Goal: Consume media (video, audio): Consume media (video, audio)

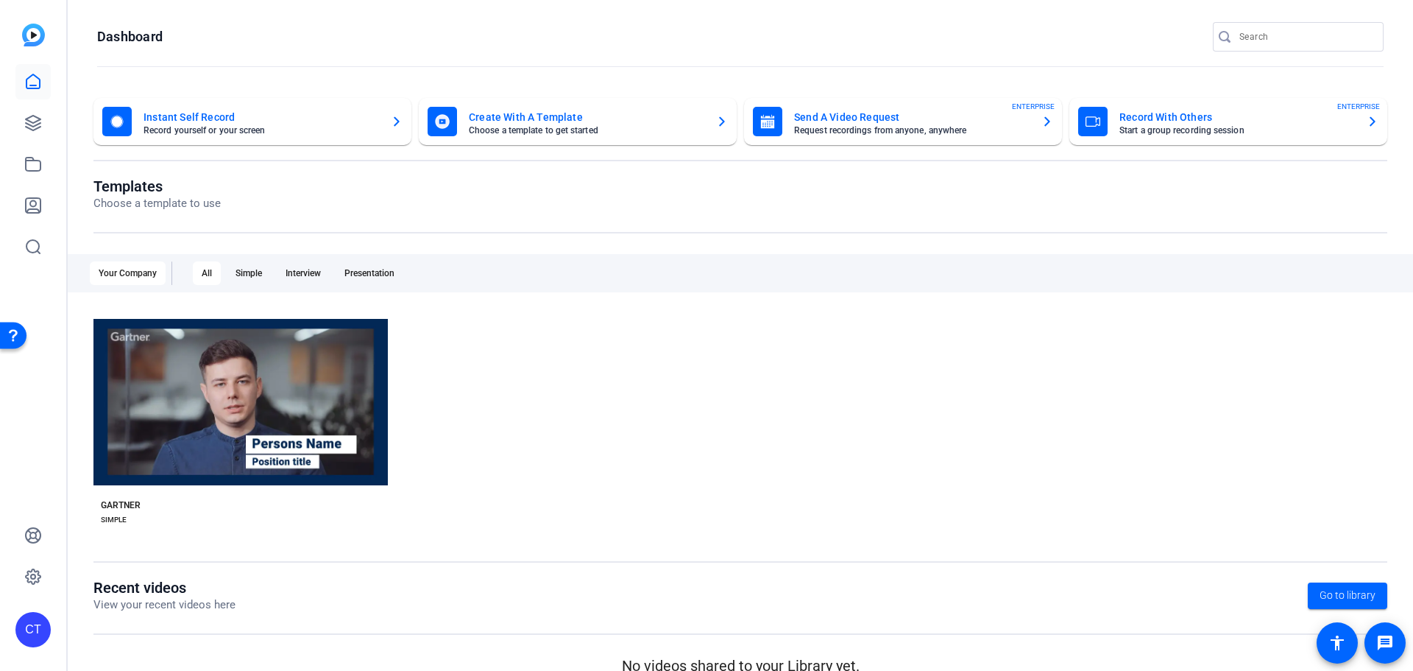
scroll to position [24, 0]
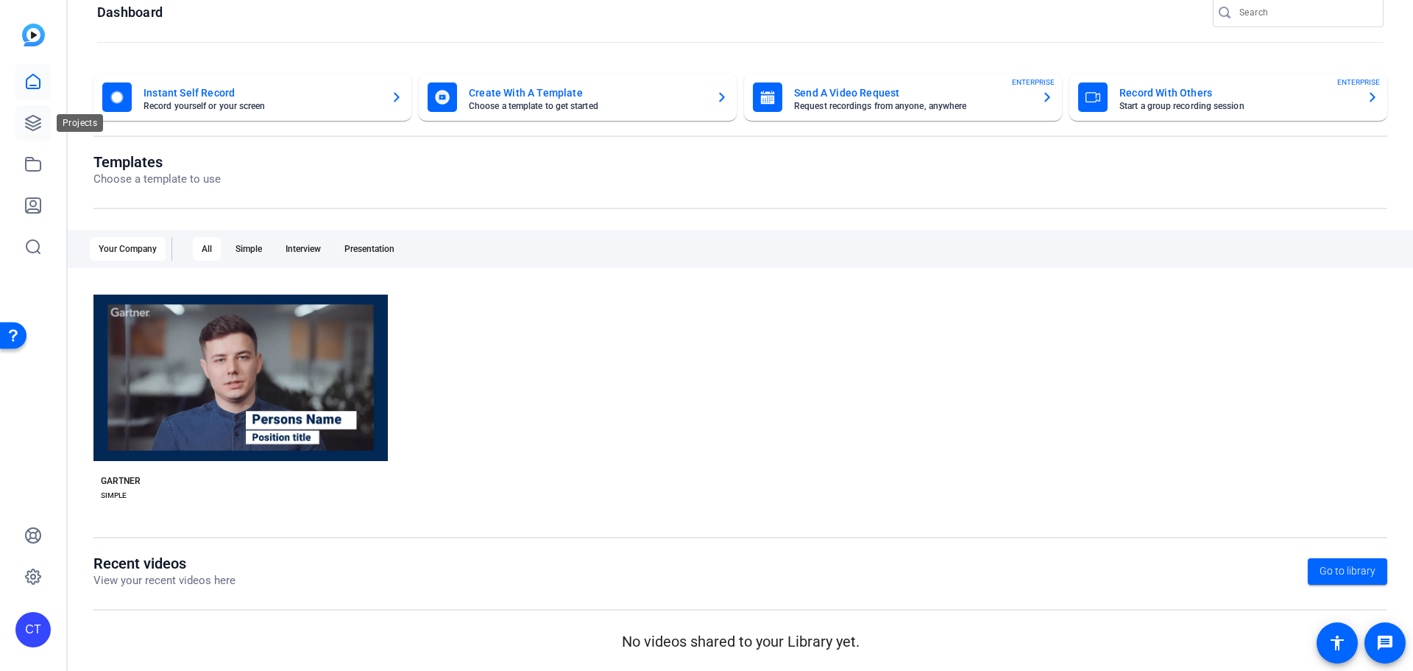
click at [24, 122] on icon at bounding box center [33, 123] width 18 height 18
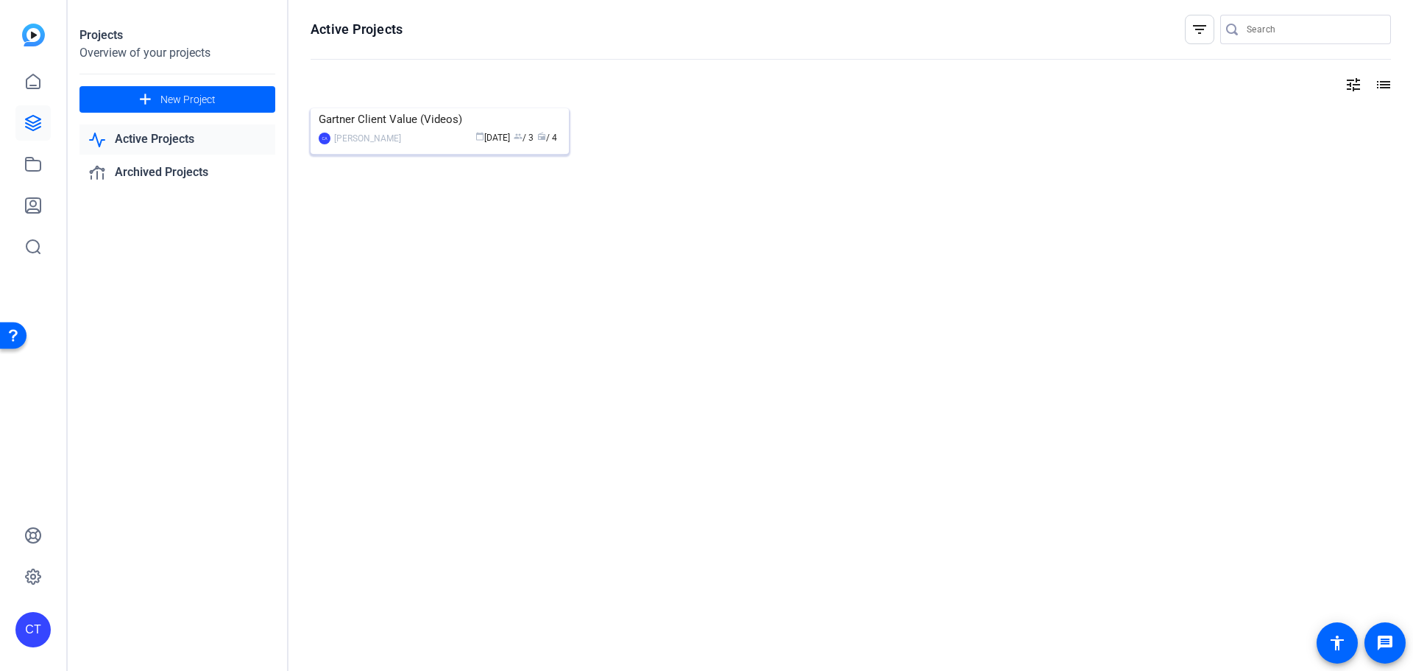
click at [391, 108] on img at bounding box center [440, 108] width 258 height 0
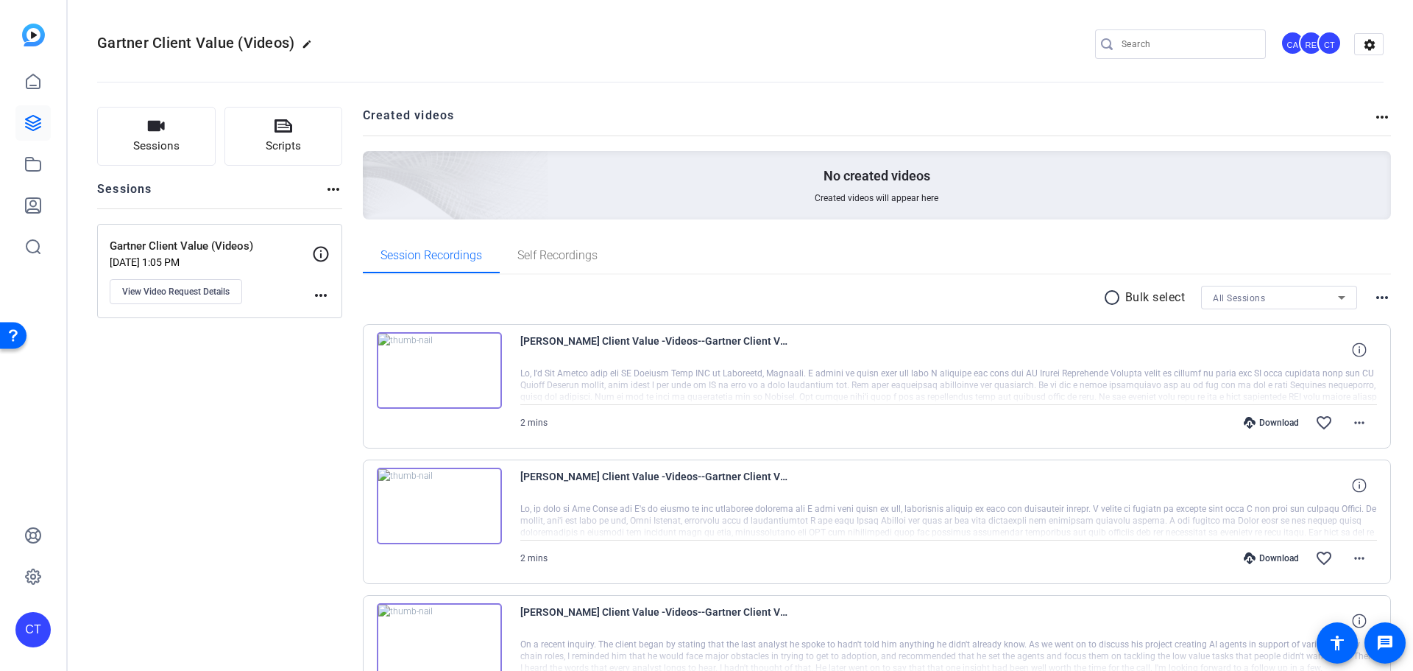
click at [870, 380] on div at bounding box center [949, 385] width 858 height 37
click at [442, 376] on img at bounding box center [439, 370] width 125 height 77
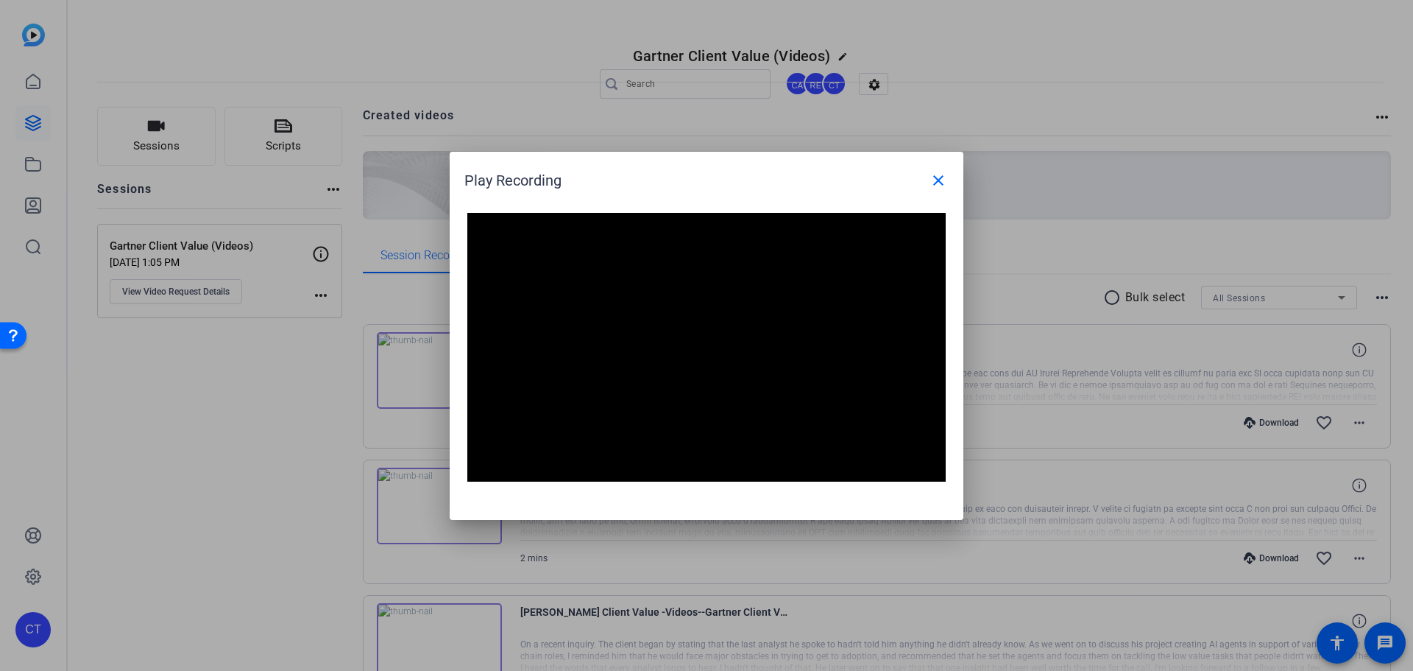
click at [726, 344] on video "Video Player" at bounding box center [706, 347] width 478 height 269
click at [721, 344] on video "Video Player" at bounding box center [706, 347] width 478 height 269
click at [725, 344] on video "Video Player" at bounding box center [706, 347] width 478 height 269
drag, startPoint x: 488, startPoint y: 473, endPoint x: 592, endPoint y: 399, distance: 127.2
click at [488, 470] on span "Video Player" at bounding box center [481, 470] width 29 height 0
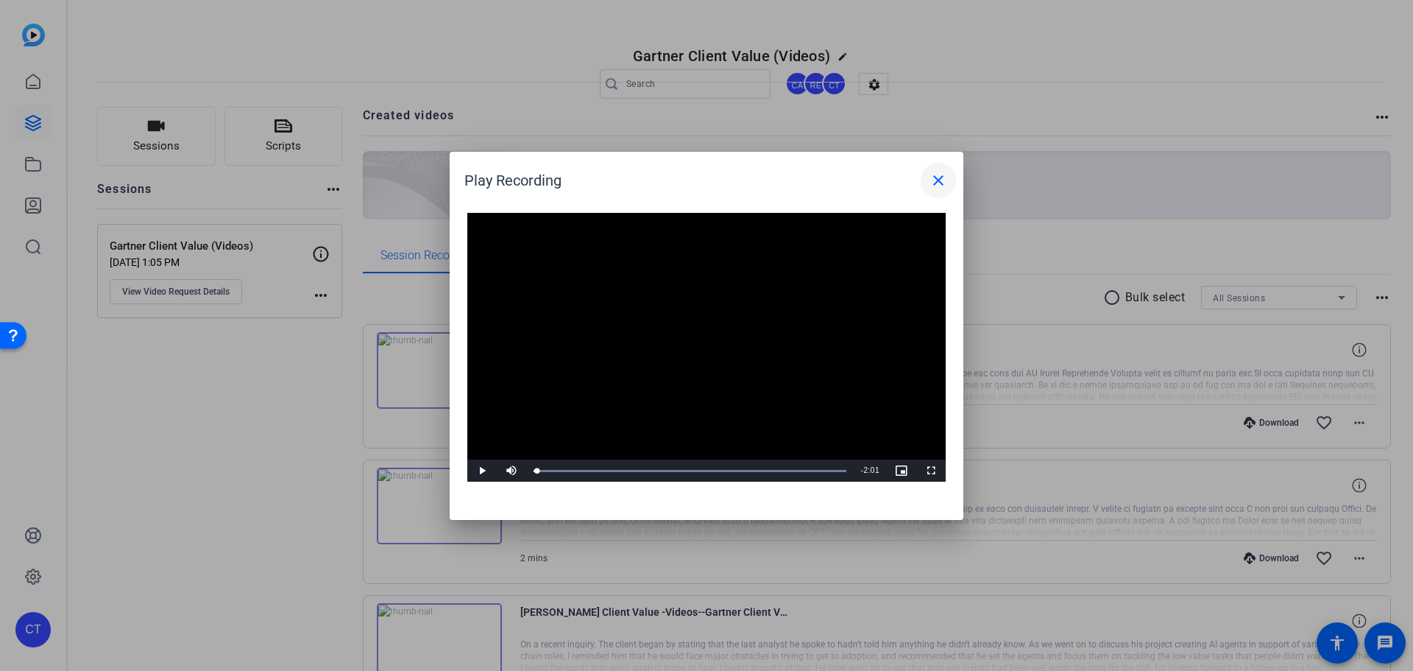
click at [939, 176] on mat-icon "close" at bounding box center [939, 181] width 18 height 18
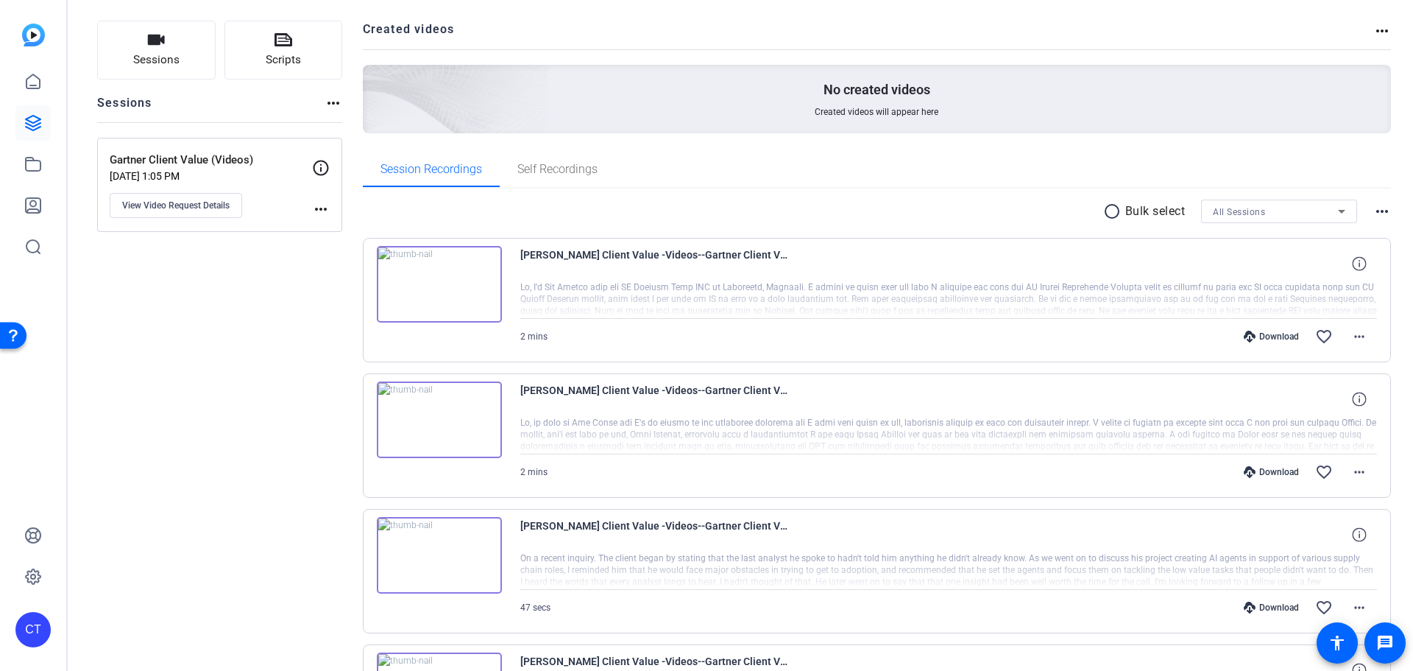
scroll to position [221, 0]
